Goal: Transaction & Acquisition: Download file/media

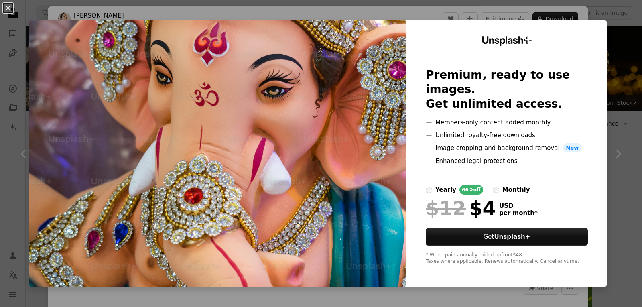
scroll to position [762, 0]
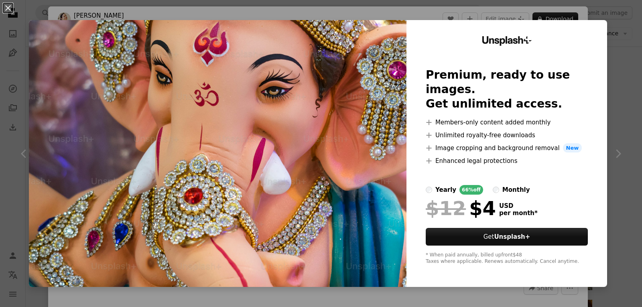
click at [327, 199] on img at bounding box center [217, 153] width 377 height 267
drag, startPoint x: 264, startPoint y: 142, endPoint x: 226, endPoint y: 194, distance: 64.1
click at [225, 194] on img at bounding box center [217, 153] width 377 height 267
click at [8, 6] on button "An X shape" at bounding box center [8, 8] width 10 height 10
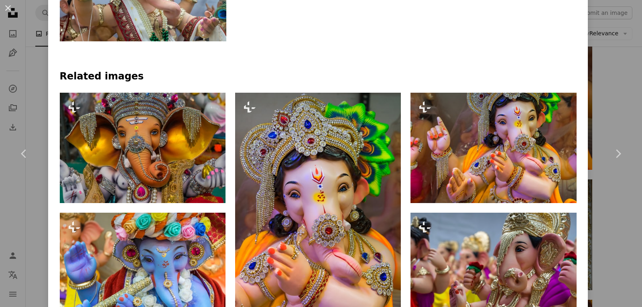
scroll to position [602, 0]
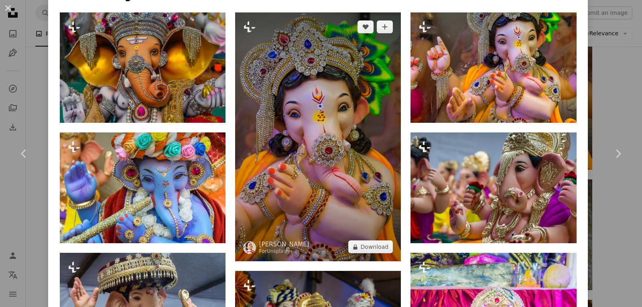
click at [307, 135] on img at bounding box center [318, 136] width 166 height 249
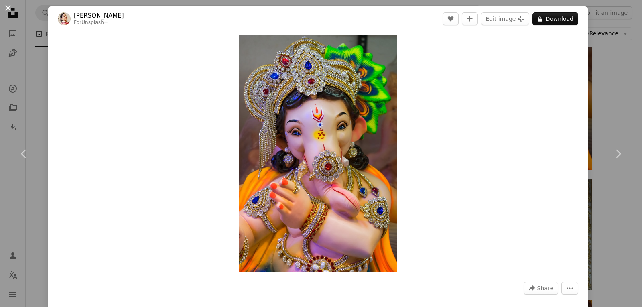
click at [6, 8] on button "An X shape" at bounding box center [8, 8] width 10 height 10
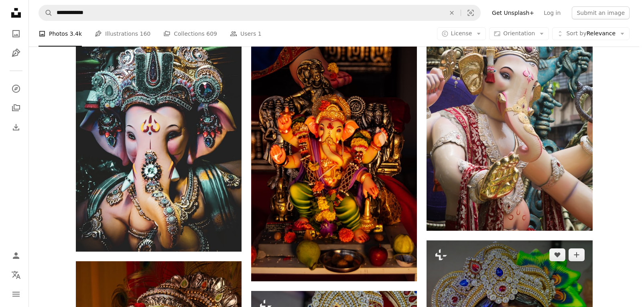
scroll to position [361, 0]
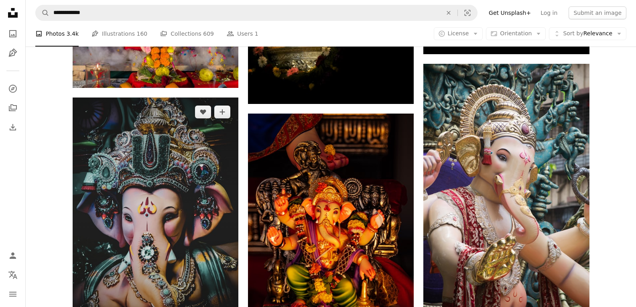
click at [198, 187] on img at bounding box center [156, 215] width 166 height 236
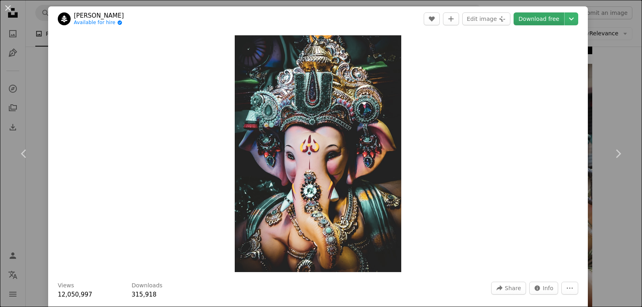
click at [539, 19] on link "Download free" at bounding box center [538, 18] width 51 height 13
